Goal: Task Accomplishment & Management: Use online tool/utility

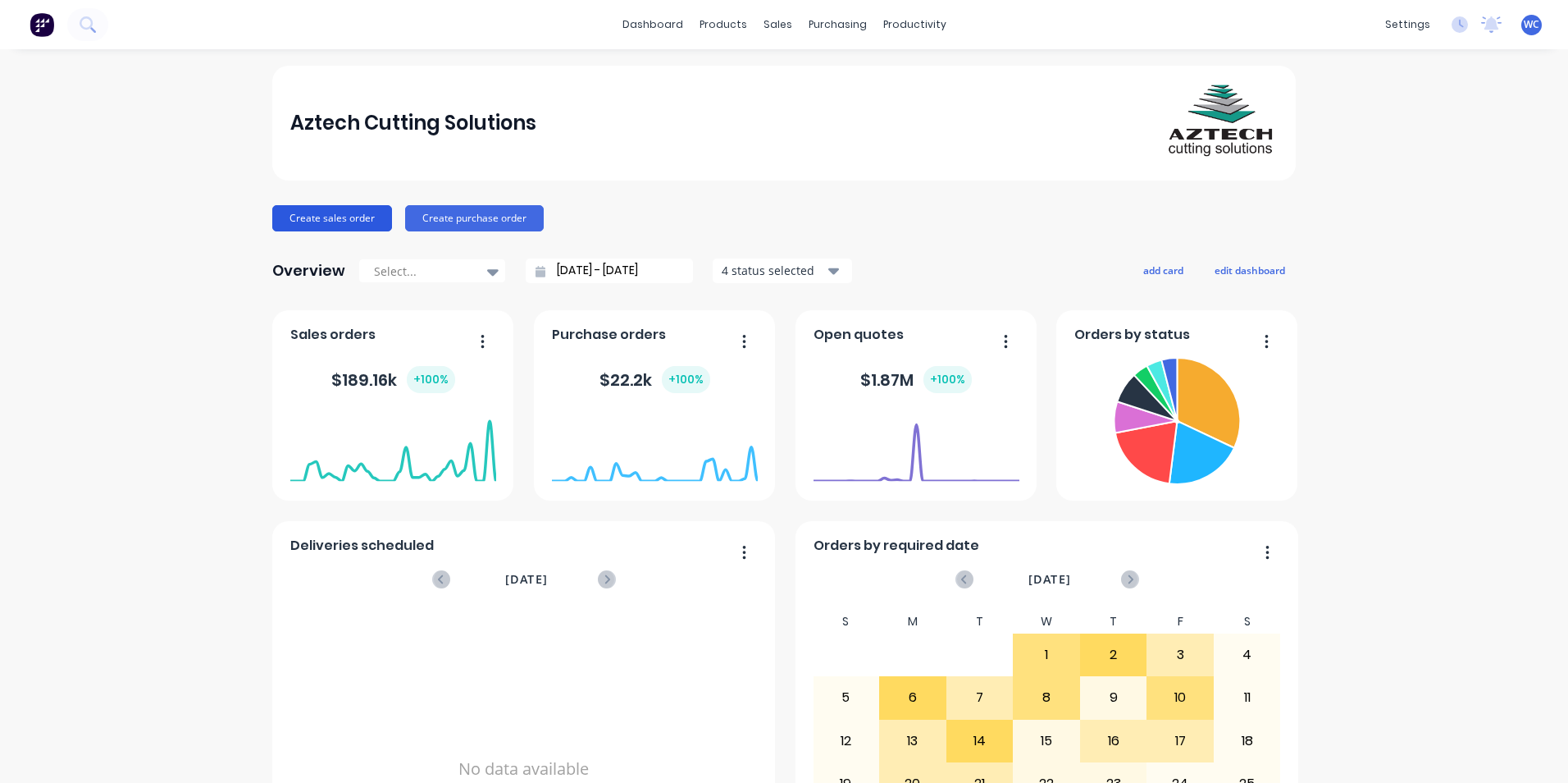
click at [364, 213] on button "Create sales order" at bounding box center [332, 218] width 120 height 26
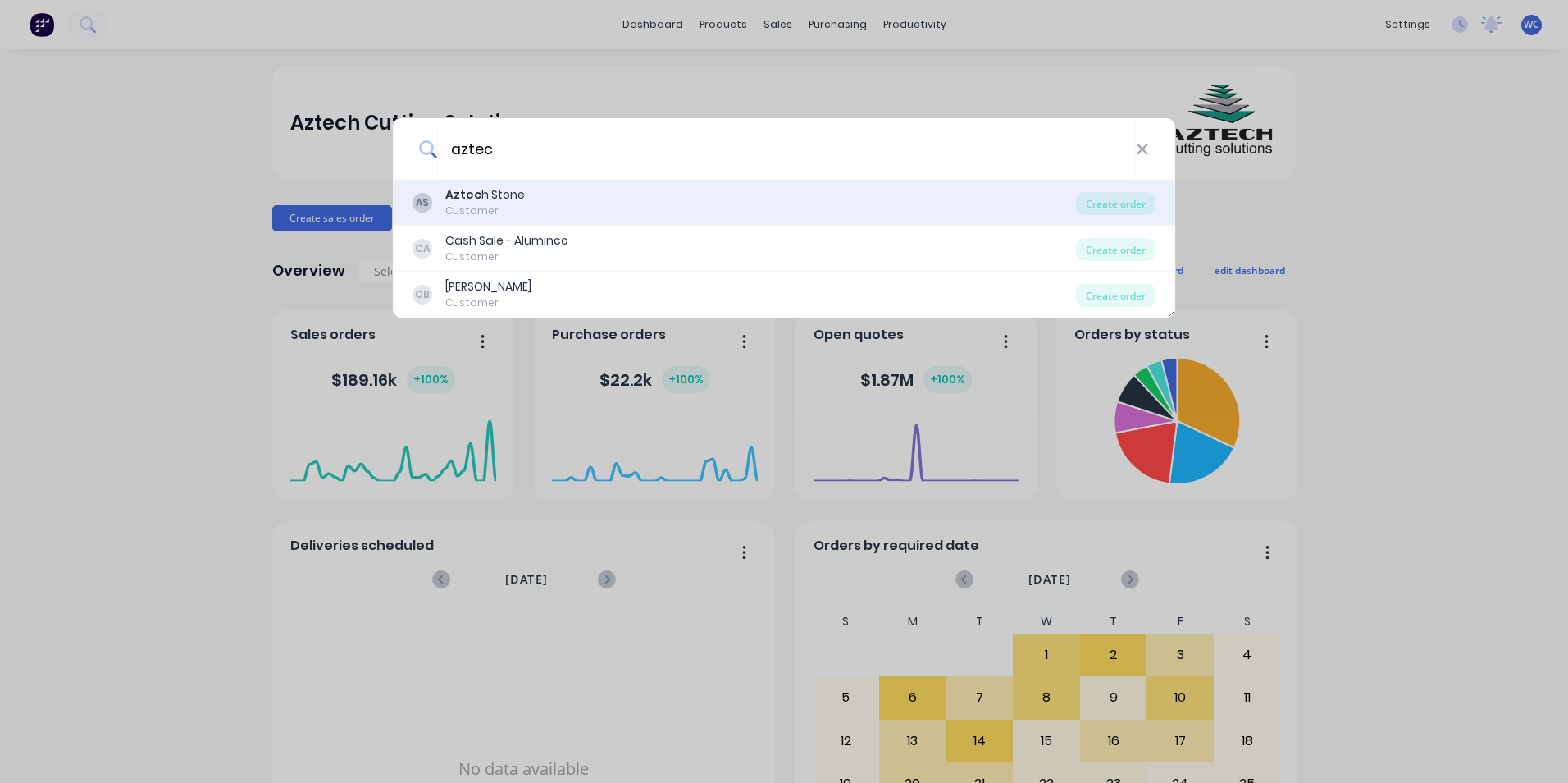
type input "aztec"
click at [478, 202] on div "Aztec h Stone" at bounding box center [485, 195] width 79 height 17
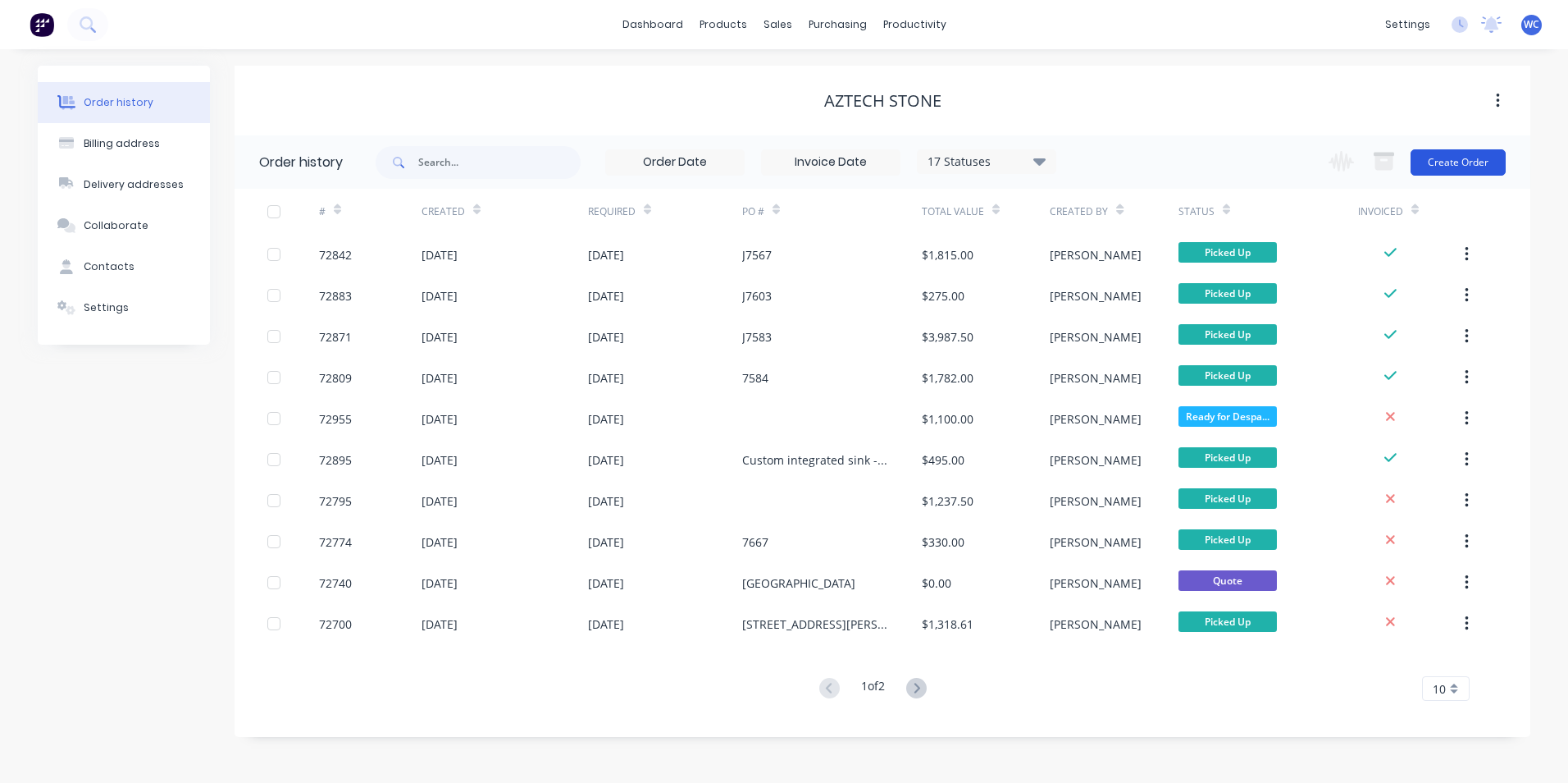
click at [1444, 160] on button "Create Order" at bounding box center [1458, 162] width 95 height 26
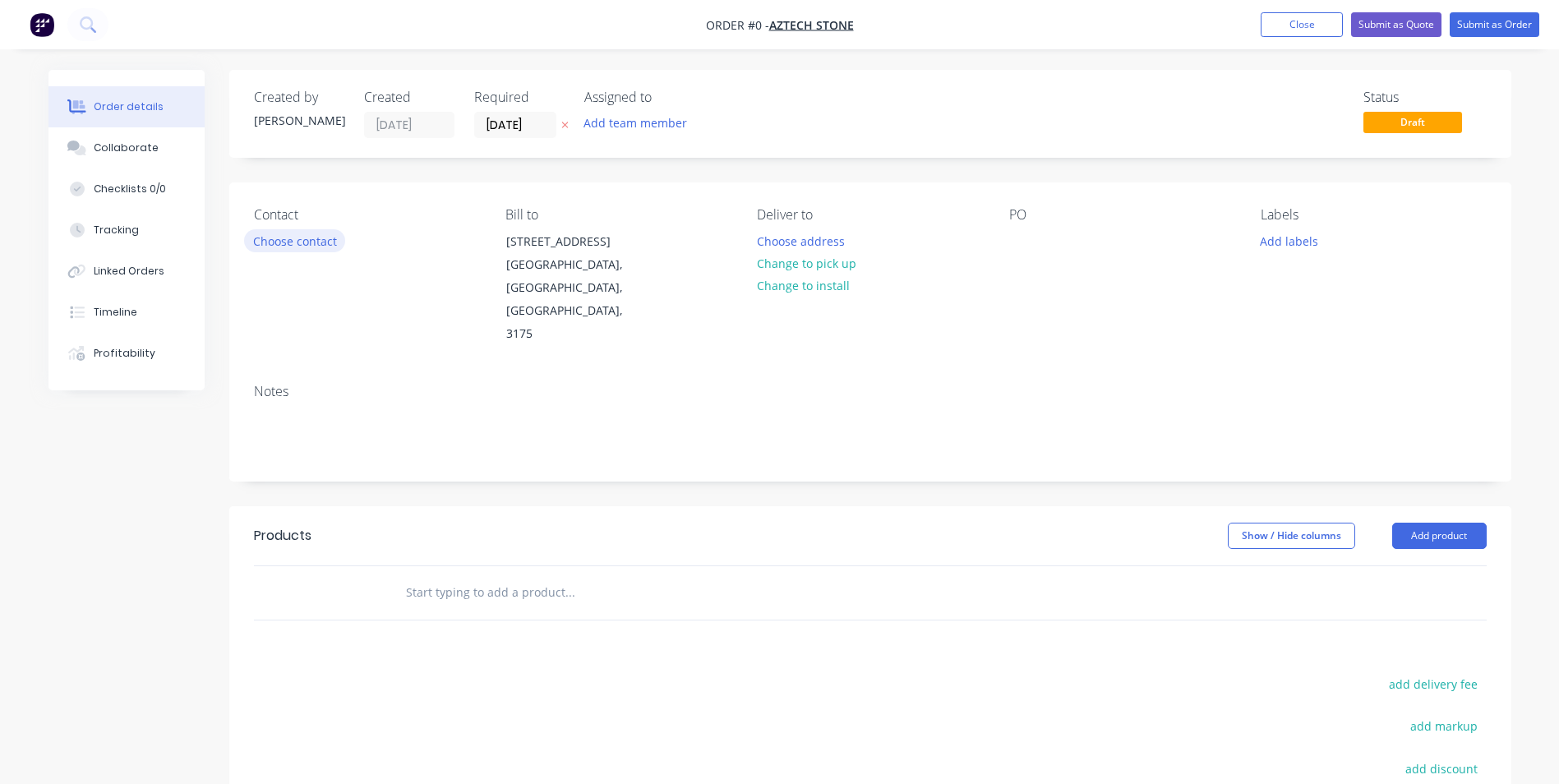
click at [324, 245] on button "Choose contact" at bounding box center [295, 240] width 101 height 22
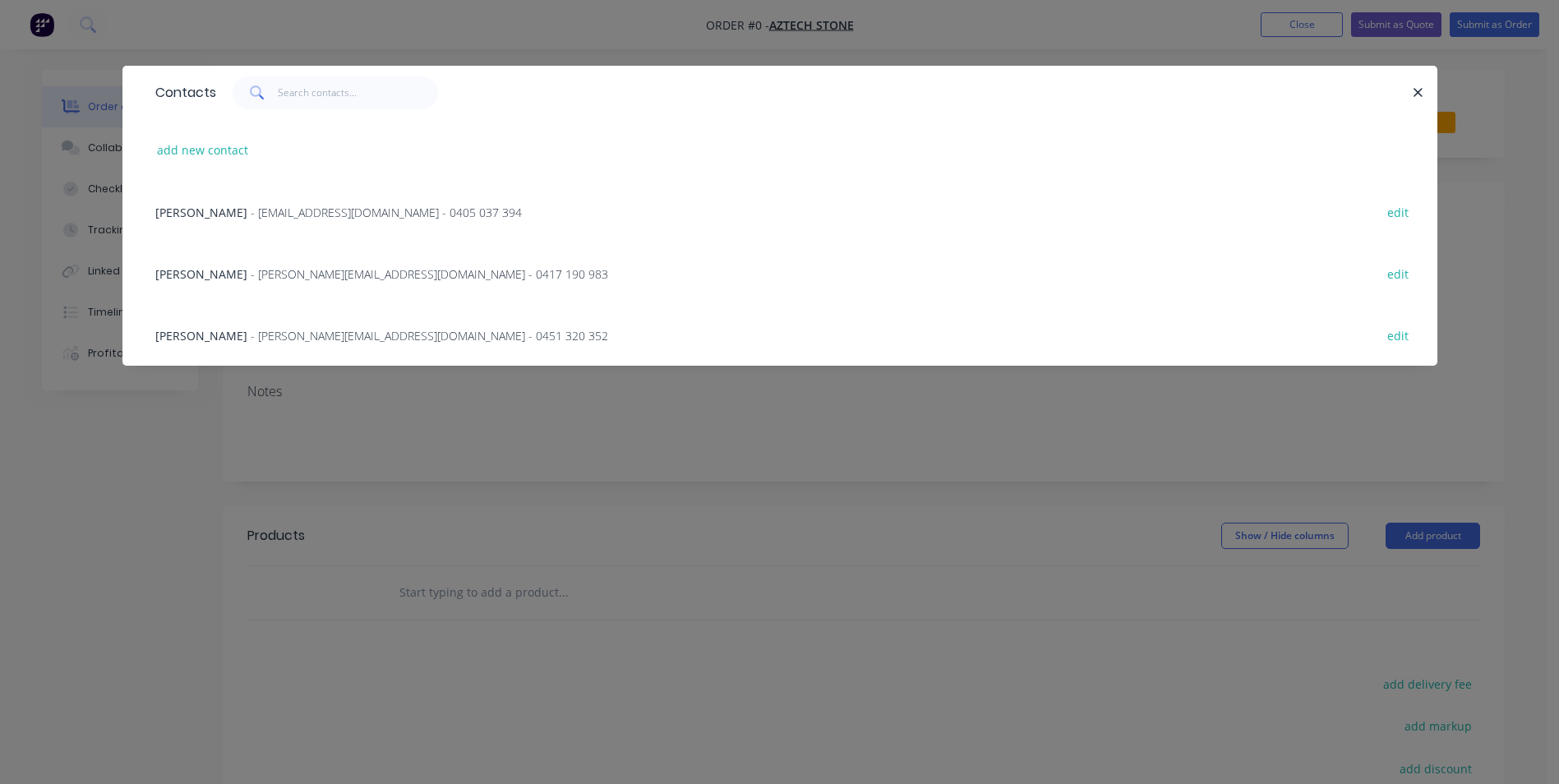
click at [310, 269] on span "- warrick@aztechstone.com.au - 0417 190 983" at bounding box center [429, 274] width 357 height 15
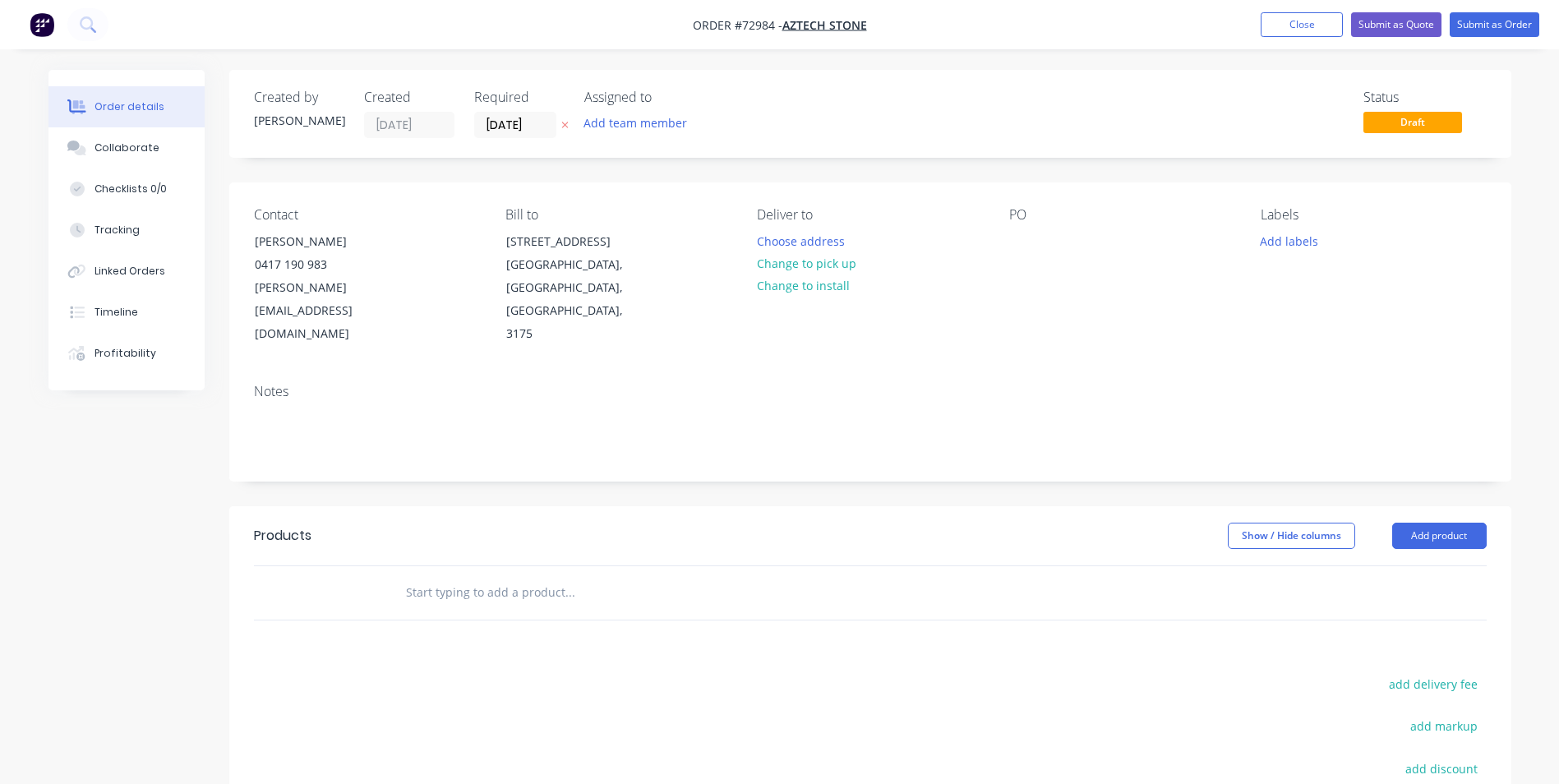
click at [470, 576] on input "text" at bounding box center [569, 592] width 329 height 33
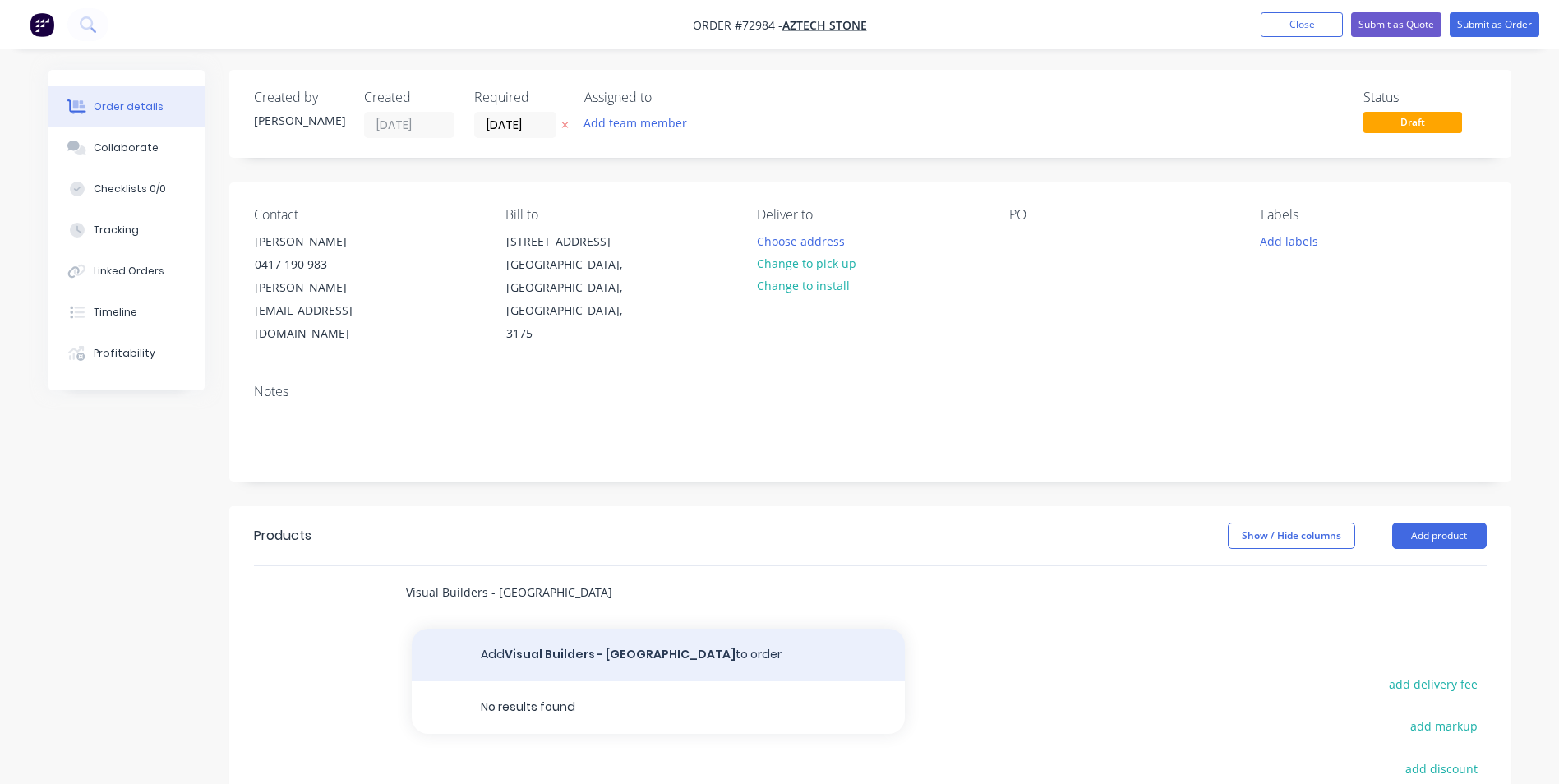
type input "Visual Builders - Waterside Hotel"
click at [575, 630] on button "Add Visual Builders - Waterside Hotel to order" at bounding box center [658, 655] width 493 height 52
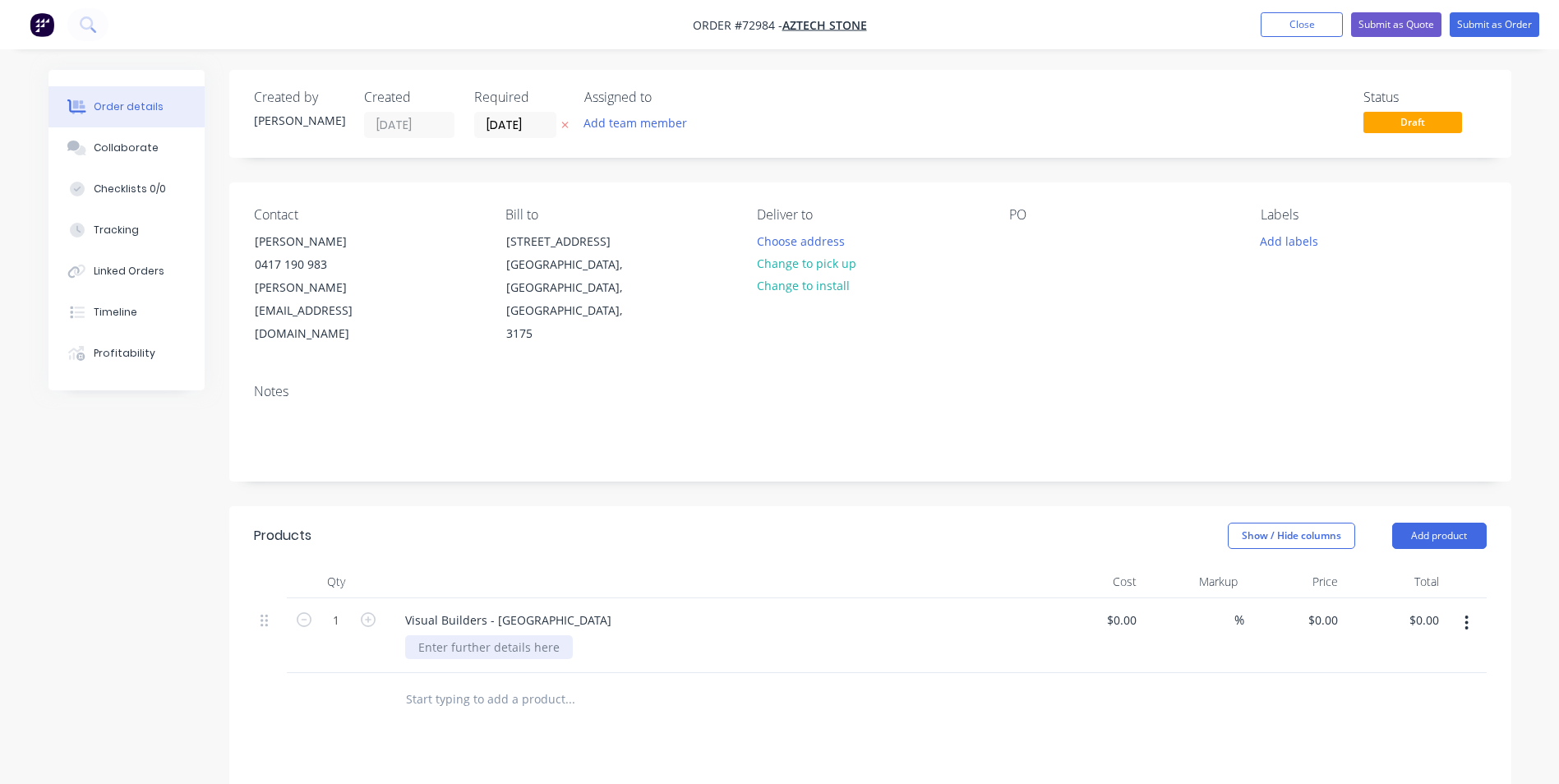
click at [489, 635] on div at bounding box center [488, 647] width 167 height 24
click at [1121, 608] on div at bounding box center [1131, 620] width 25 height 24
type input "$850.00"
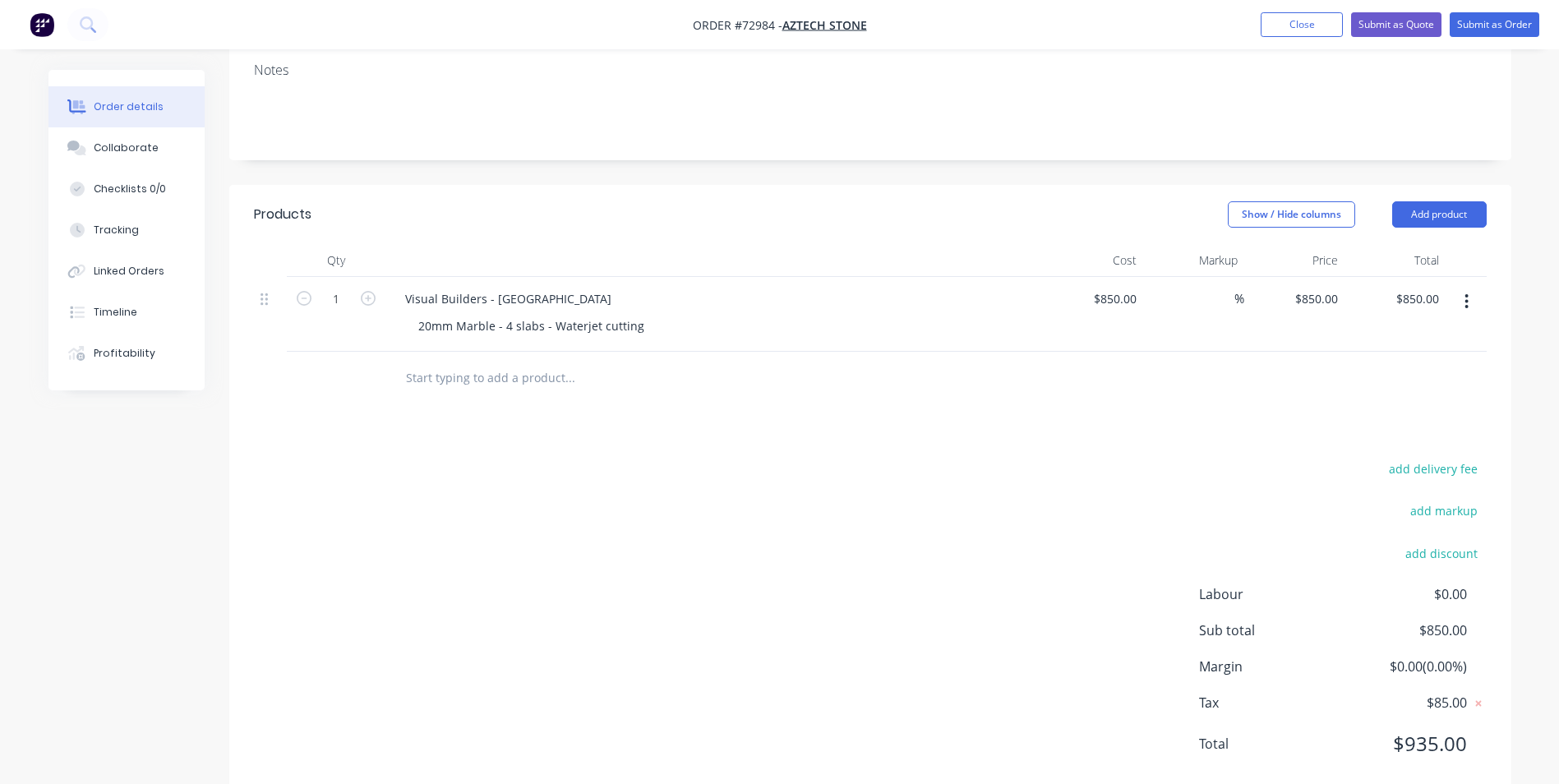
scroll to position [329, 0]
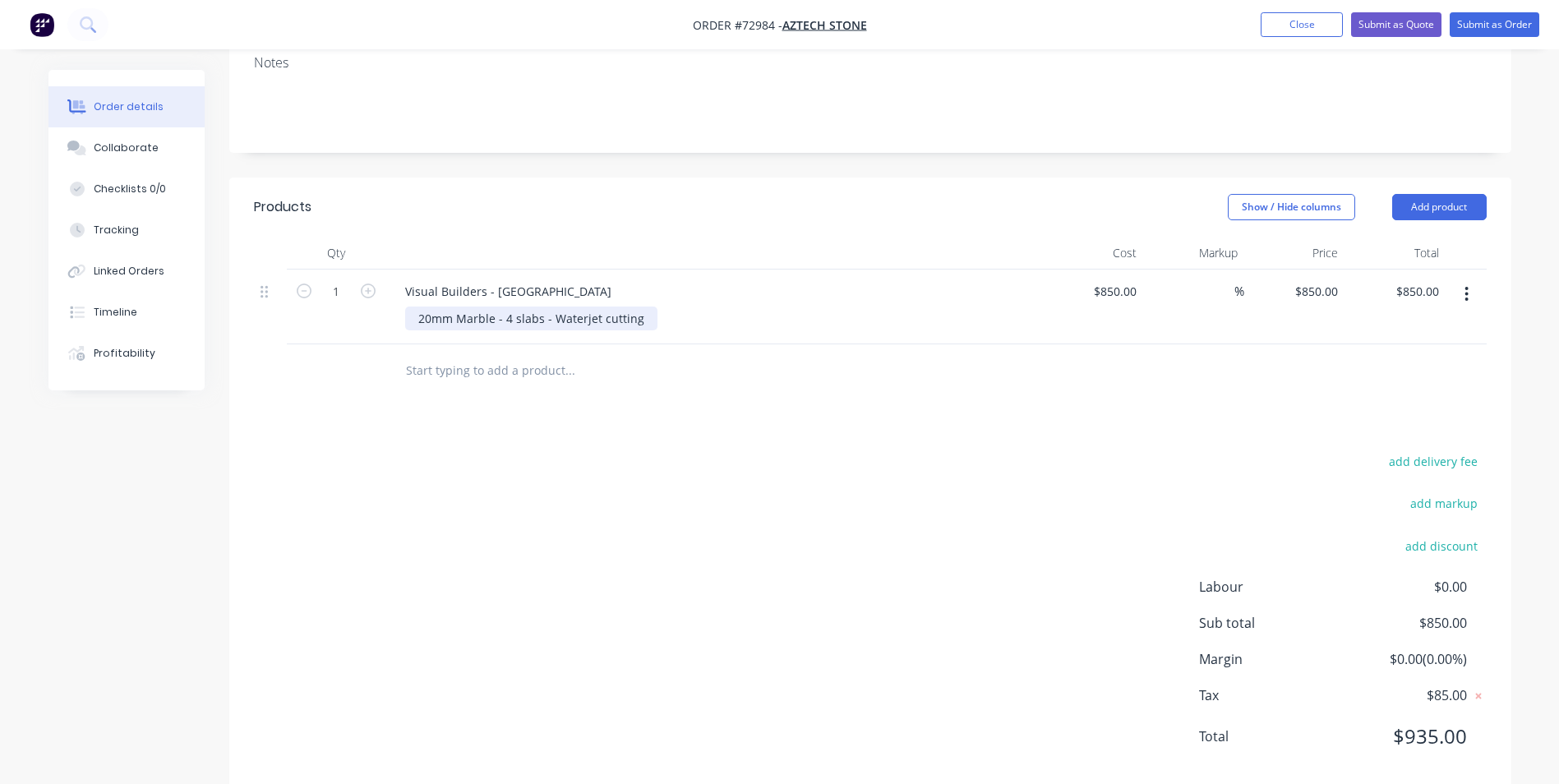
click at [510, 307] on div "20mm Marble - 4 slabs - Waterjet cutting" at bounding box center [531, 318] width 253 height 24
click at [1131, 280] on input "850" at bounding box center [1117, 291] width 51 height 24
type input "$950.00"
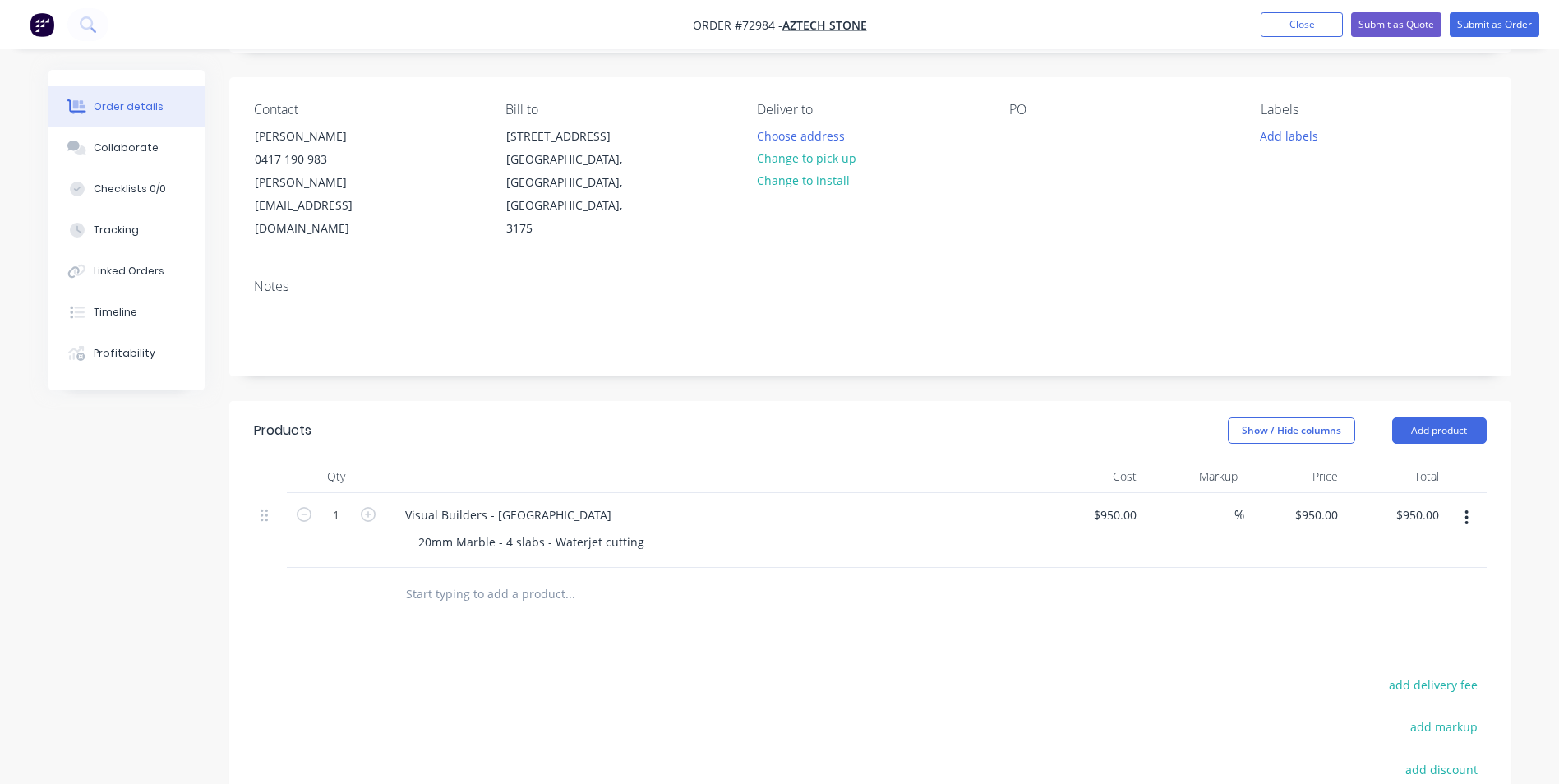
scroll to position [0, 0]
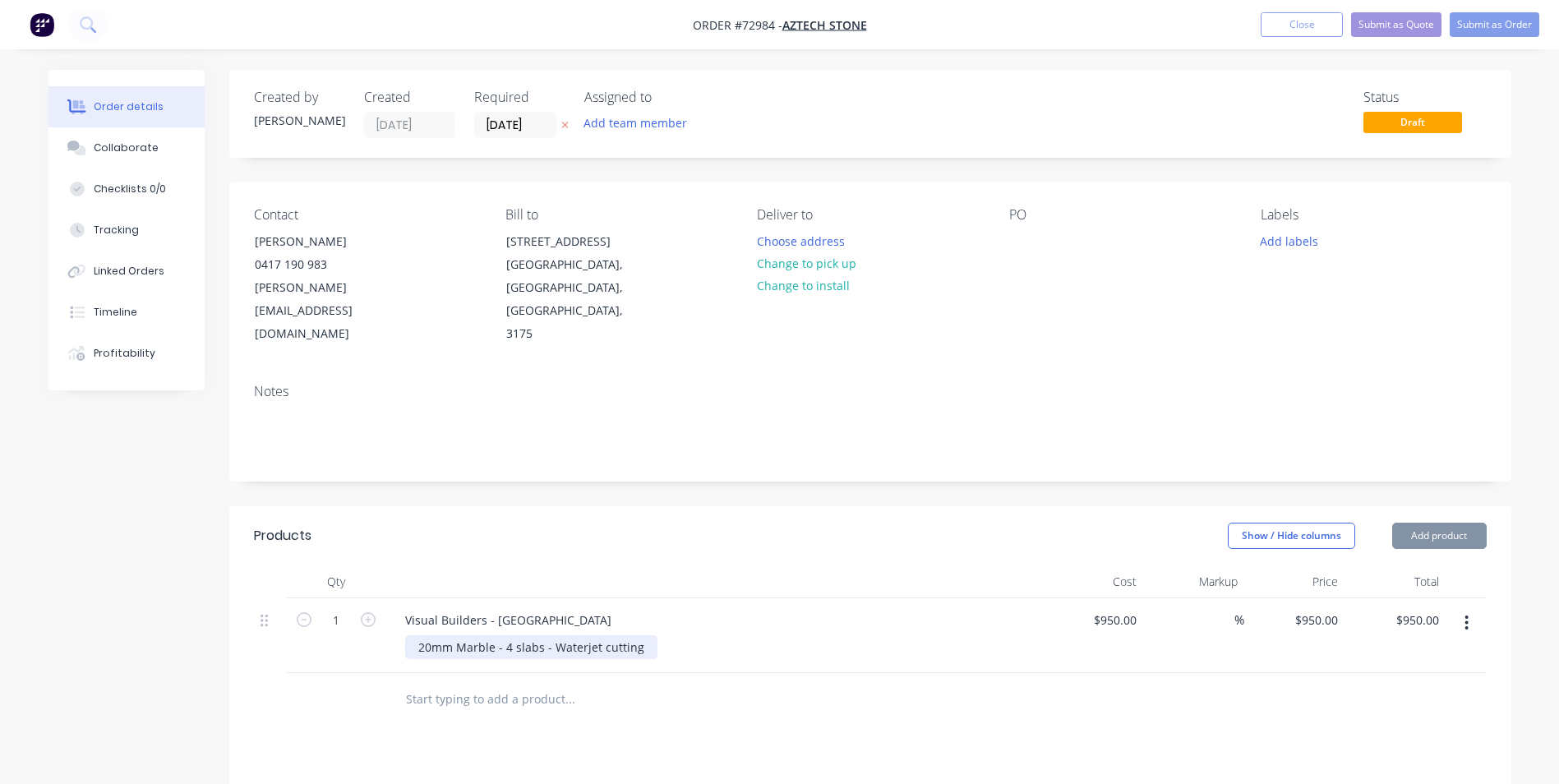
click at [455, 635] on div "20mm Marble - 4 slabs - Waterjet cutting" at bounding box center [531, 647] width 253 height 24
drag, startPoint x: 453, startPoint y: 624, endPoint x: 464, endPoint y: 627, distance: 11.4
click at [461, 635] on div "20mm Marble - 4 slabs - Waterjet cutting" at bounding box center [531, 647] width 253 height 24
click at [457, 635] on div "20mm Marble - 4 slabs - Waterjet cutting" at bounding box center [531, 647] width 253 height 24
click at [473, 635] on div "20mm Marble - 4 slabs - Waterjet cutting" at bounding box center [531, 647] width 253 height 24
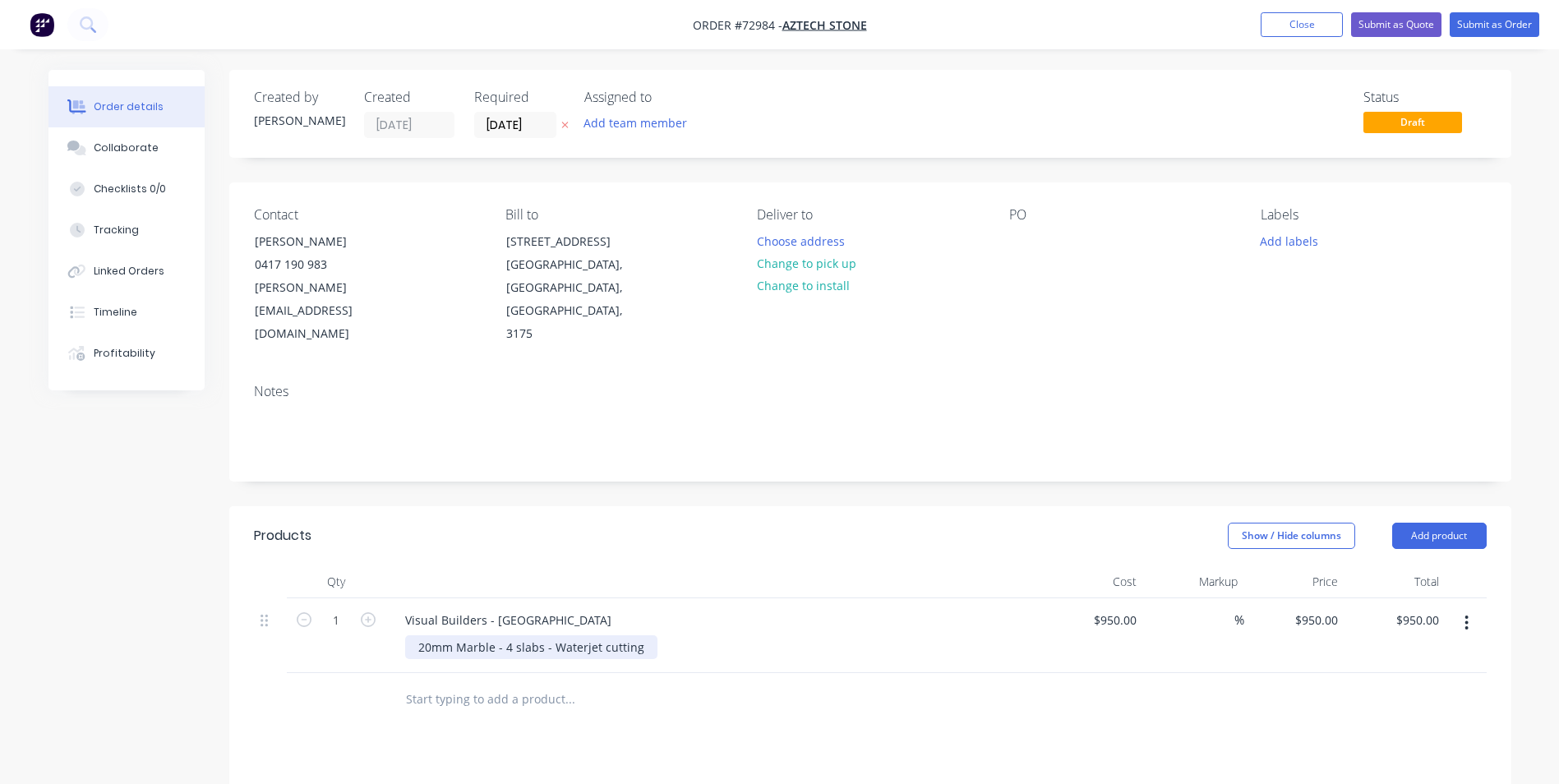
click at [459, 635] on div "20mm Marble - 4 slabs - Waterjet cutting" at bounding box center [531, 647] width 253 height 24
drag, startPoint x: 548, startPoint y: 623, endPoint x: 601, endPoint y: 643, distance: 56.6
click at [548, 635] on div "20mm Green Marble - 4 slabs - Waterjet cutting" at bounding box center [549, 647] width 289 height 24
click at [1398, 22] on button "Submit as Quote" at bounding box center [1396, 24] width 90 height 24
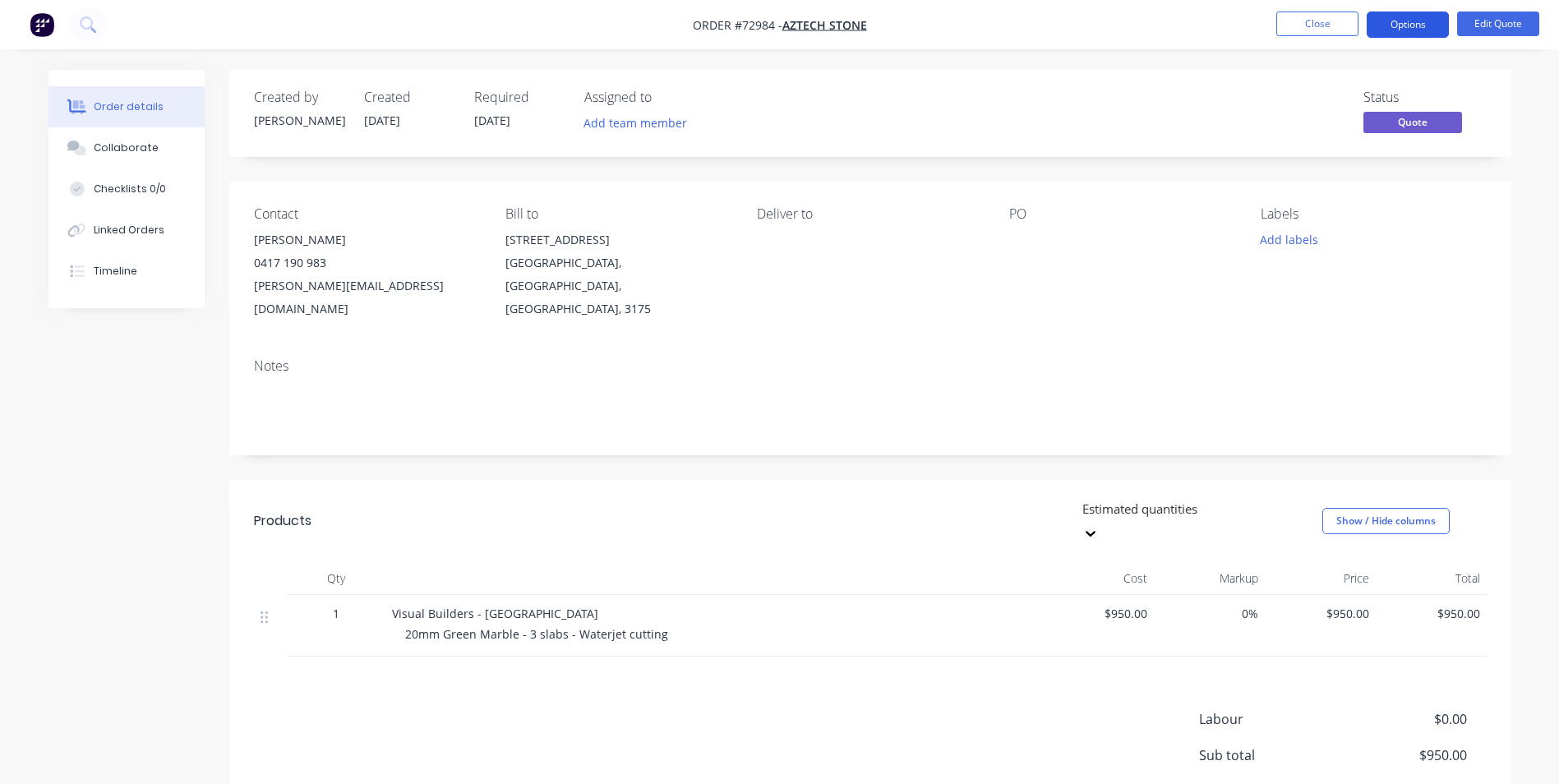
click at [1409, 23] on button "Options" at bounding box center [1407, 24] width 82 height 26
click at [1014, 231] on div at bounding box center [1111, 239] width 205 height 23
click at [1481, 21] on button "Edit Quote" at bounding box center [1497, 24] width 82 height 24
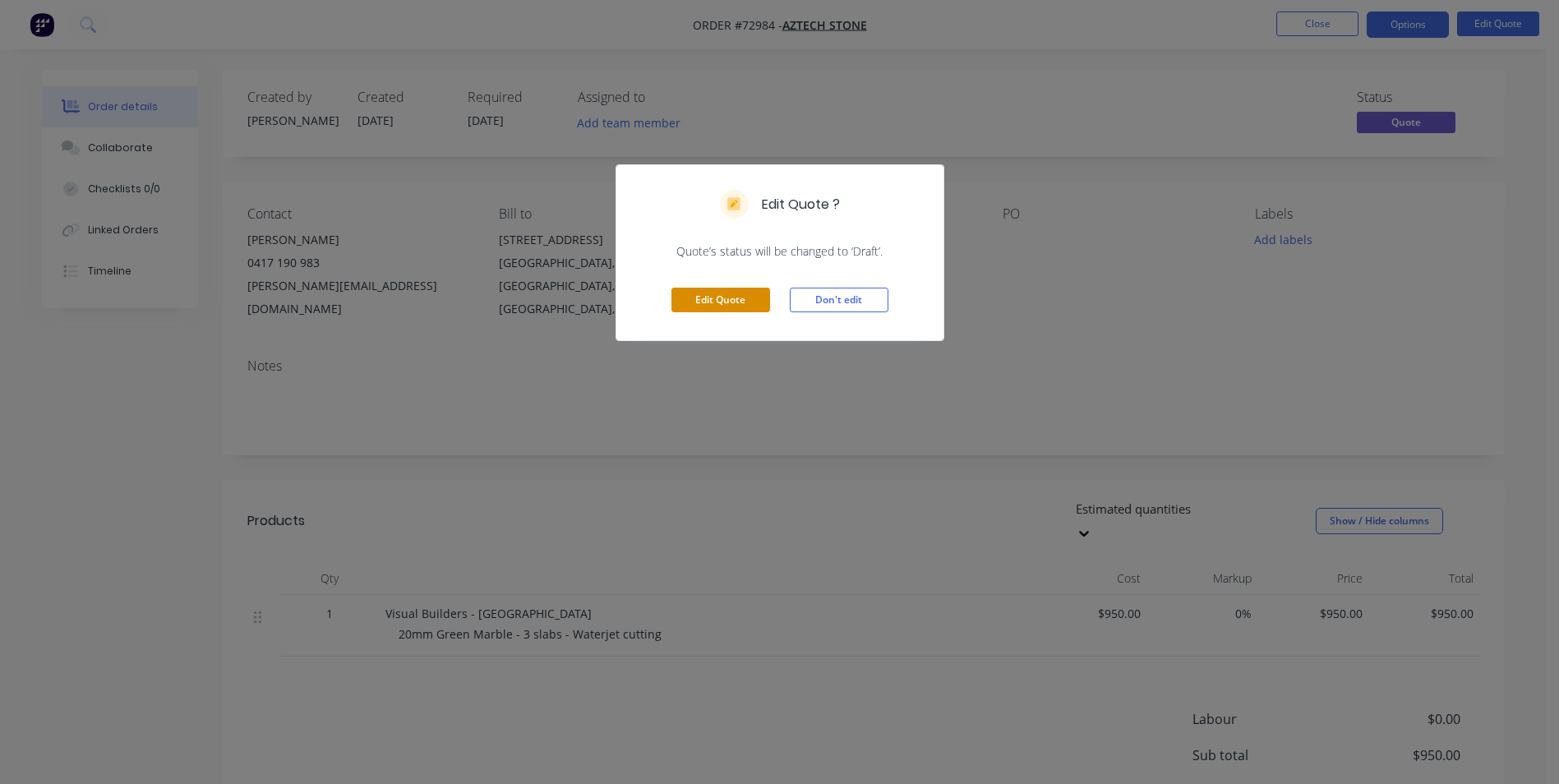
click at [709, 300] on button "Edit Quote" at bounding box center [721, 299] width 99 height 24
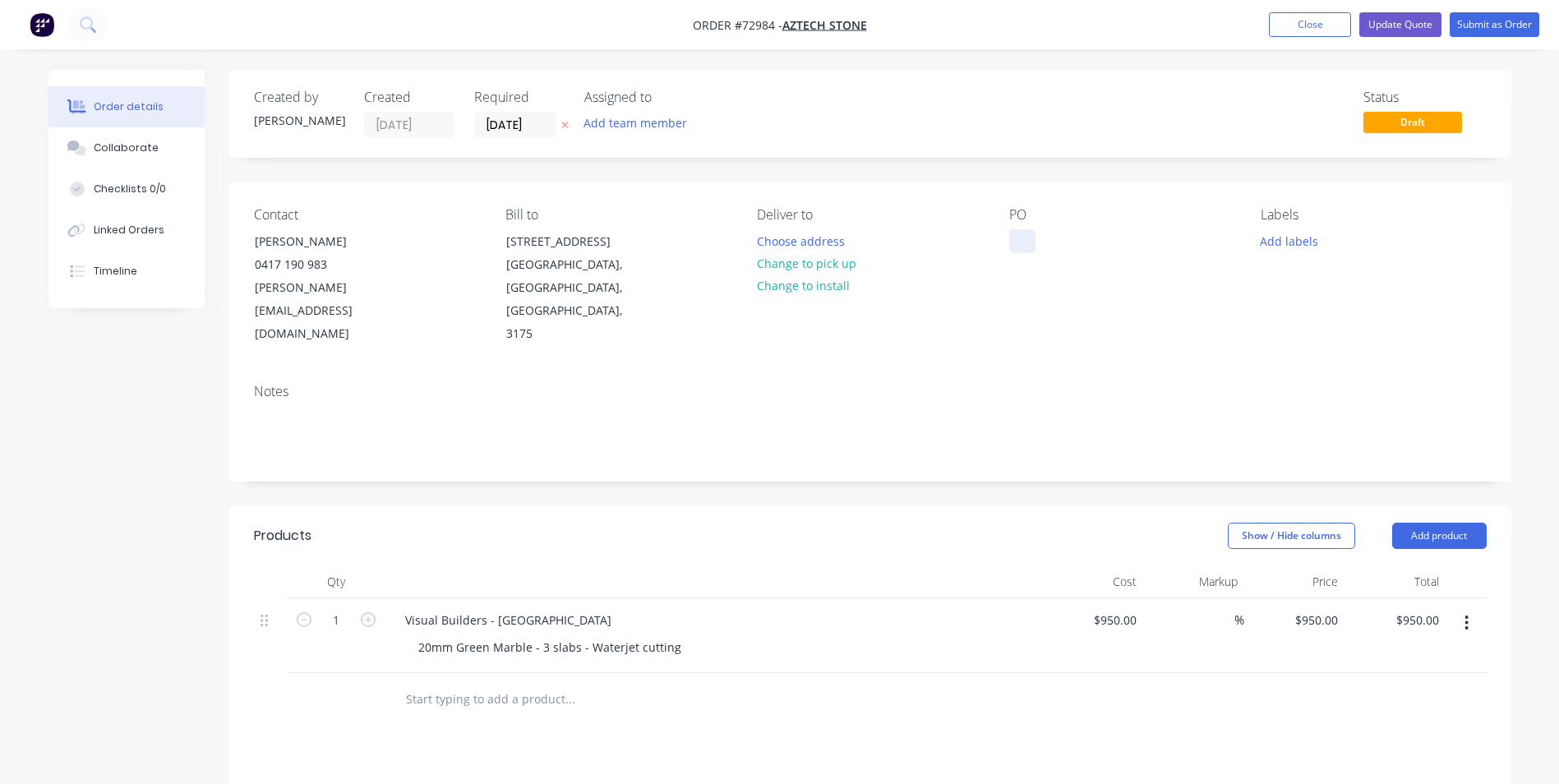
click at [1014, 232] on div at bounding box center [1022, 241] width 26 height 24
click at [1472, 23] on button "Submit as Order" at bounding box center [1495, 24] width 90 height 24
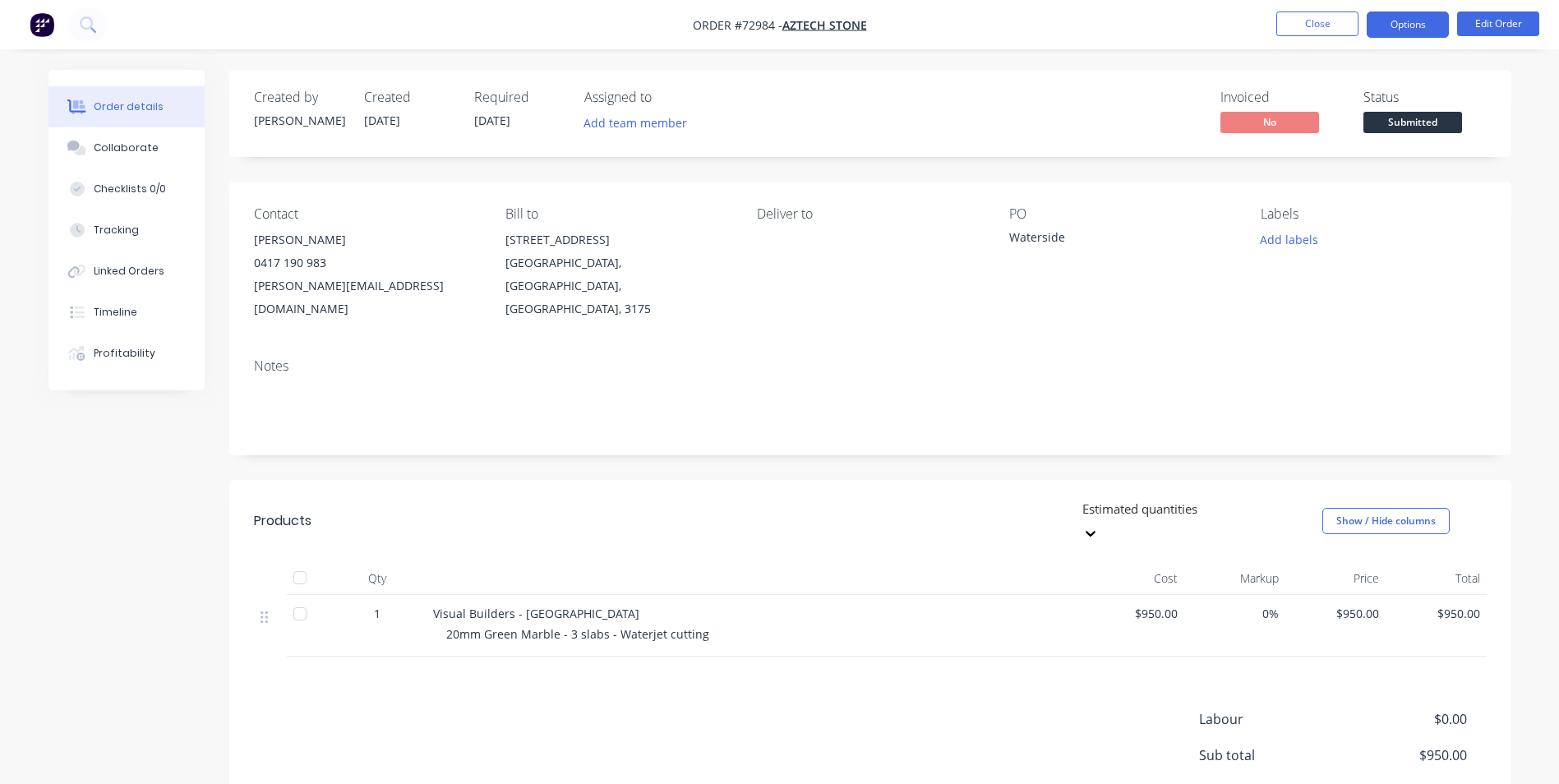
click at [1415, 30] on button "Options" at bounding box center [1407, 24] width 82 height 26
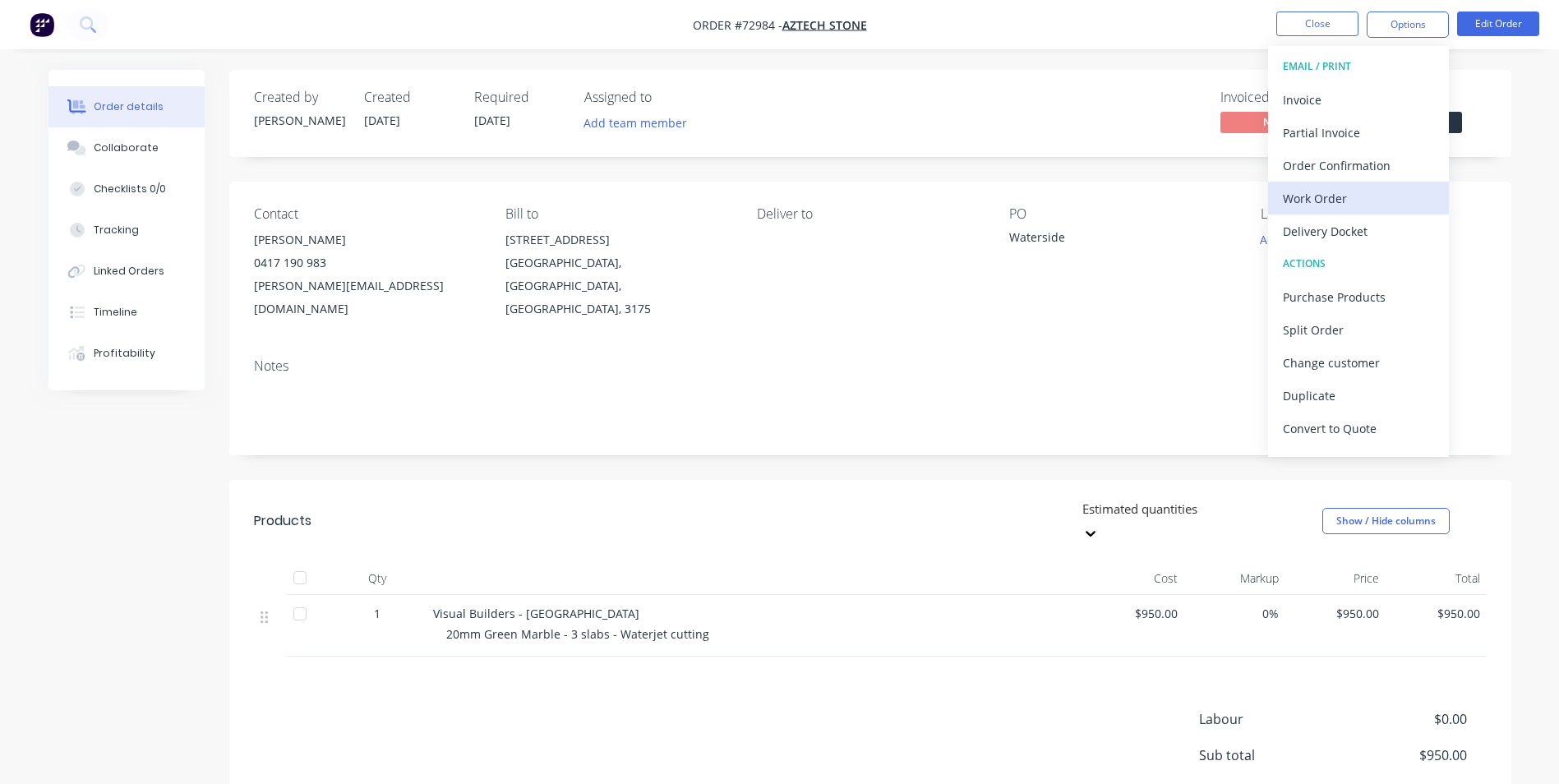
click at [1329, 194] on div "Work Order" at bounding box center [1358, 199] width 151 height 24
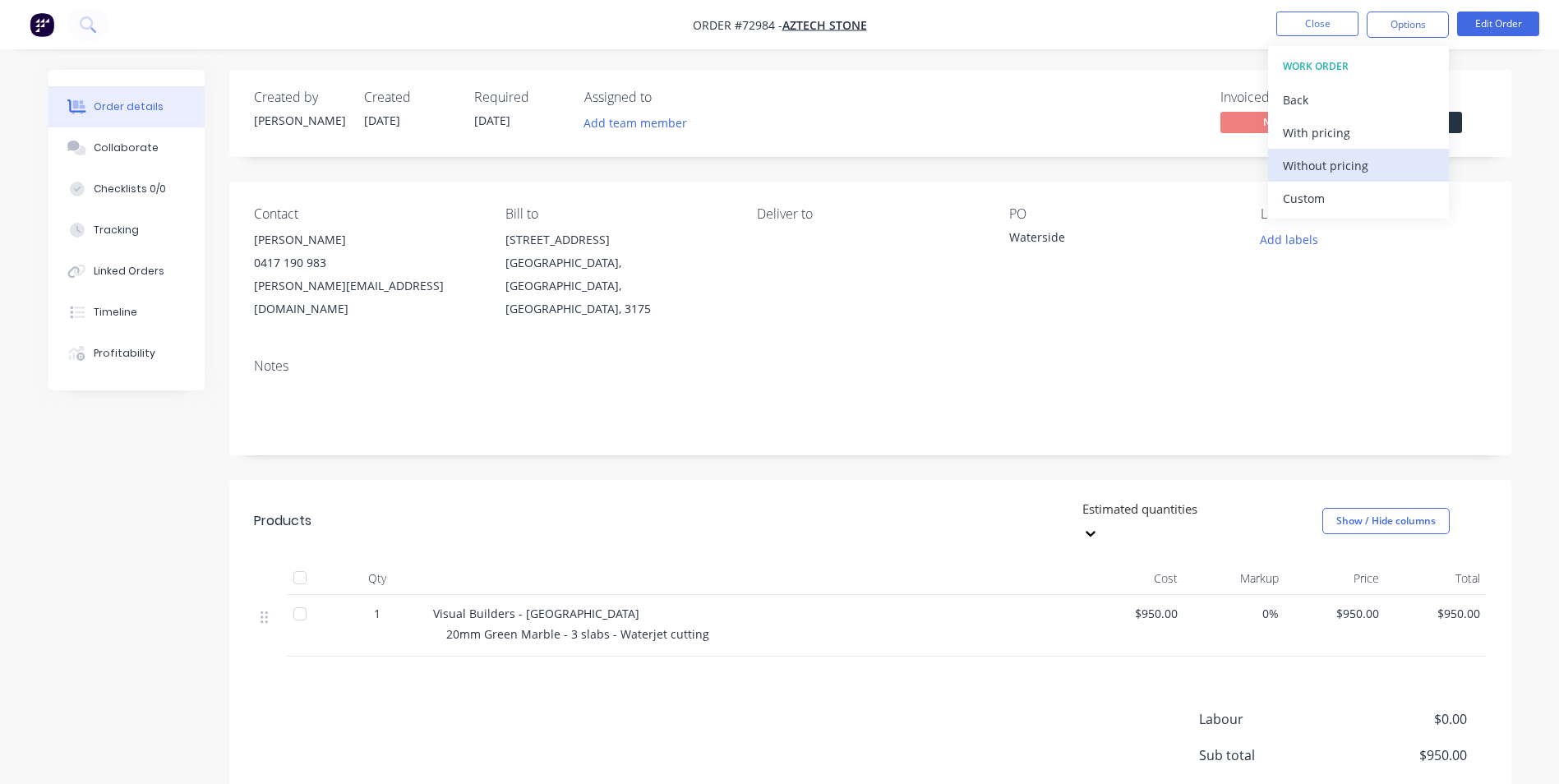
click at [1322, 158] on div "Without pricing" at bounding box center [1358, 166] width 151 height 24
